Goal: Task Accomplishment & Management: Manage account settings

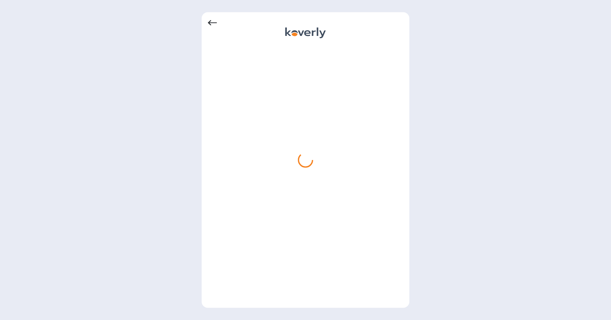
click at [212, 22] on icon at bounding box center [212, 22] width 9 height 9
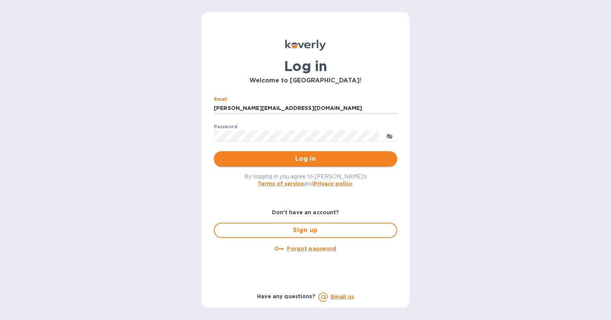
click at [368, 156] on span "Log in" at bounding box center [305, 158] width 171 height 9
